Goal: Manage account settings

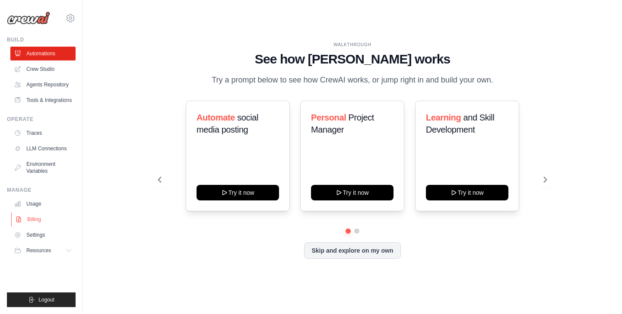
click at [35, 219] on link "Billing" at bounding box center [43, 219] width 65 height 14
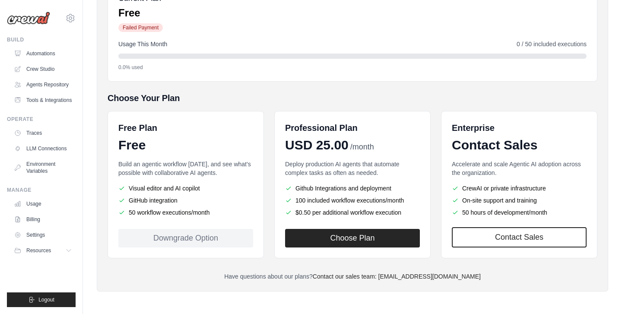
scroll to position [147, 0]
click at [157, 238] on div "Downgrade Option" at bounding box center [185, 238] width 135 height 19
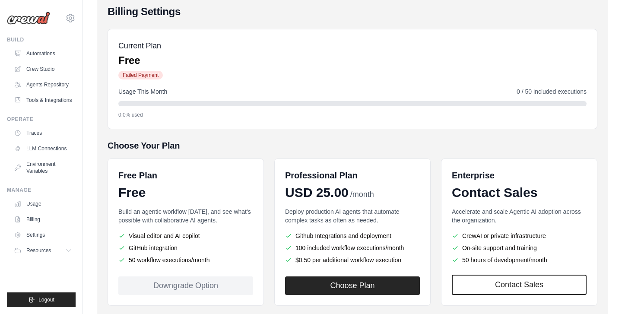
scroll to position [101, 0]
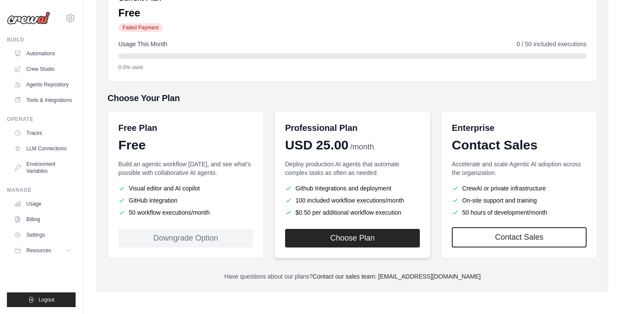
scroll to position [147, 0]
click at [195, 235] on div "Downgrade Option" at bounding box center [185, 238] width 135 height 19
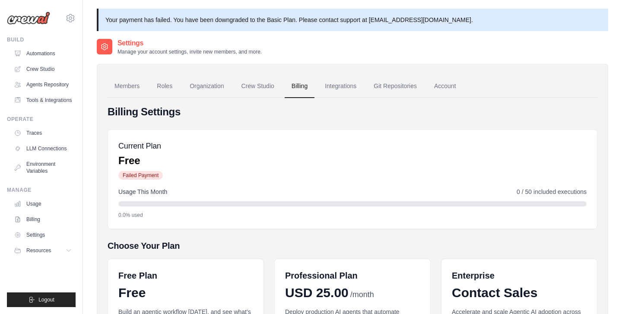
scroll to position [0, 0]
click at [446, 87] on link "Account" at bounding box center [445, 86] width 36 height 23
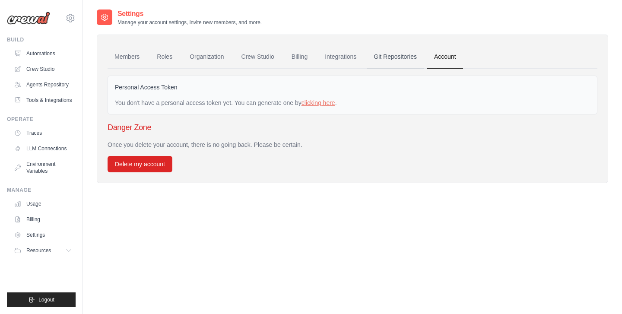
click at [401, 57] on link "Git Repositories" at bounding box center [395, 56] width 57 height 23
click at [297, 57] on link "Billing" at bounding box center [300, 56] width 30 height 23
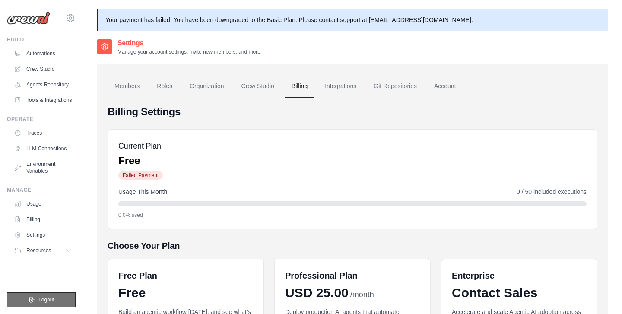
click at [51, 296] on span "Logout" at bounding box center [46, 299] width 16 height 7
